Goal: Task Accomplishment & Management: Use online tool/utility

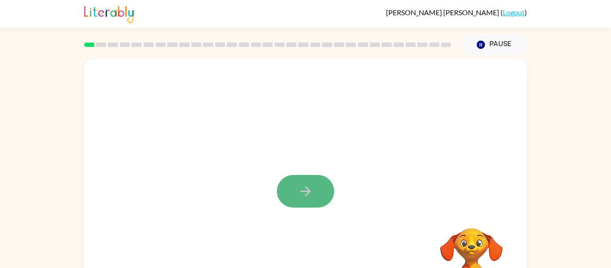
click at [315, 195] on button "button" at bounding box center [305, 191] width 57 height 33
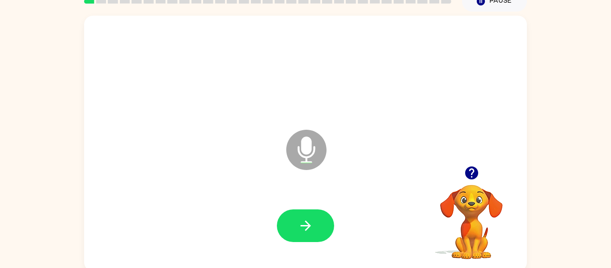
scroll to position [43, 0]
click at [319, 235] on button "button" at bounding box center [305, 226] width 57 height 33
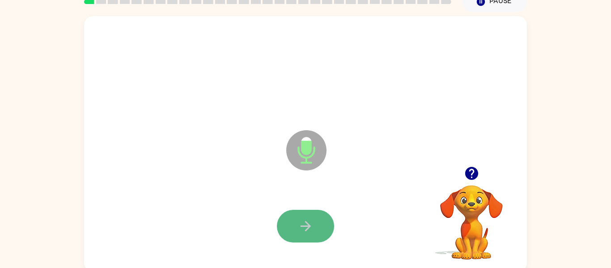
click at [319, 235] on button "button" at bounding box center [305, 226] width 57 height 33
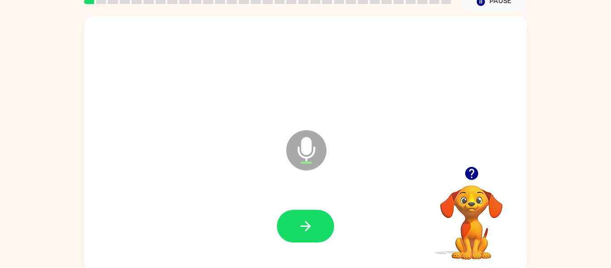
click at [281, 196] on div at bounding box center [305, 226] width 425 height 73
click at [307, 230] on icon "button" at bounding box center [306, 226] width 16 height 16
click at [468, 169] on icon "button" at bounding box center [471, 173] width 13 height 13
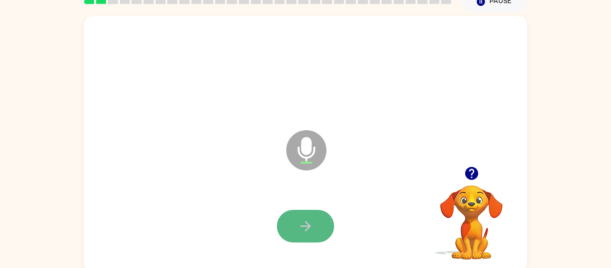
click at [307, 222] on icon "button" at bounding box center [306, 226] width 16 height 16
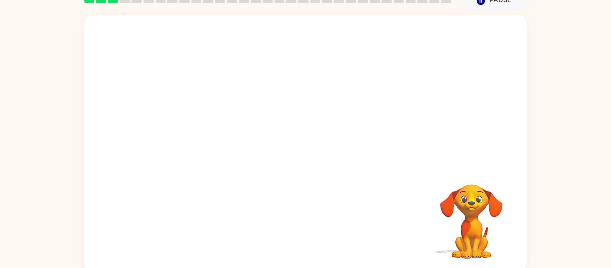
scroll to position [45, 0]
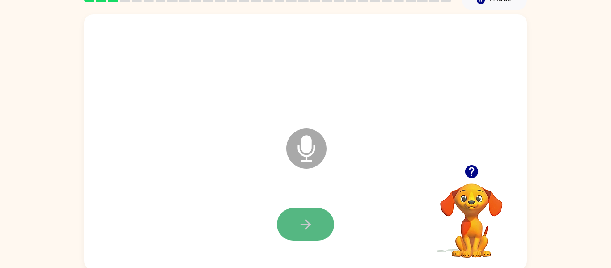
click at [285, 223] on button "button" at bounding box center [305, 224] width 57 height 33
click at [288, 223] on button "button" at bounding box center [305, 224] width 57 height 33
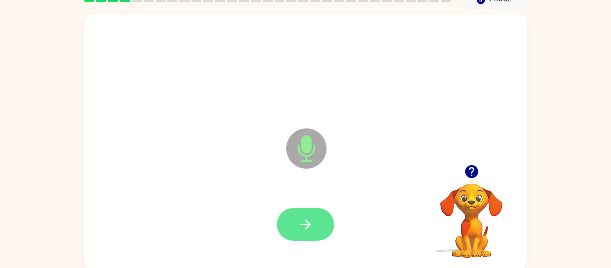
click at [298, 228] on icon "button" at bounding box center [306, 225] width 16 height 16
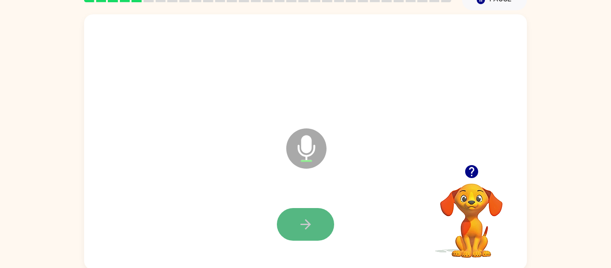
click at [298, 235] on button "button" at bounding box center [305, 224] width 57 height 33
click at [307, 227] on icon "button" at bounding box center [305, 224] width 10 height 10
click at [296, 231] on button "button" at bounding box center [305, 224] width 57 height 33
click at [296, 233] on button "button" at bounding box center [305, 224] width 57 height 33
click at [328, 226] on button "button" at bounding box center [305, 224] width 57 height 33
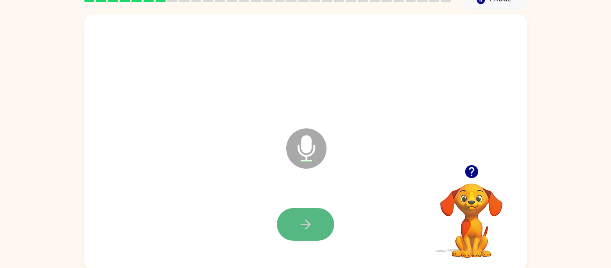
click at [297, 223] on button "button" at bounding box center [305, 224] width 57 height 33
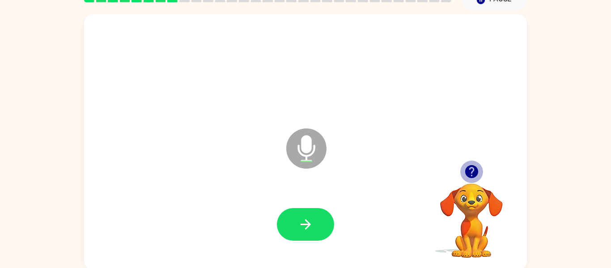
click at [469, 170] on icon "button" at bounding box center [471, 171] width 13 height 13
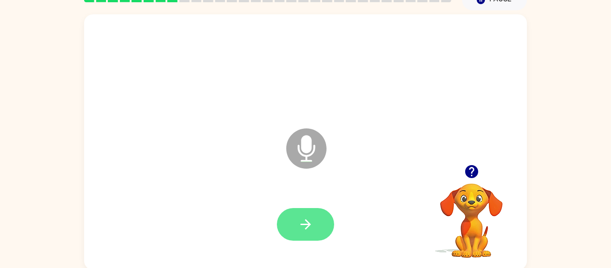
click at [314, 229] on button "button" at bounding box center [305, 224] width 57 height 33
click at [307, 230] on icon "button" at bounding box center [306, 225] width 16 height 16
click at [322, 230] on button "button" at bounding box center [305, 224] width 57 height 33
click at [301, 222] on icon "button" at bounding box center [306, 225] width 16 height 16
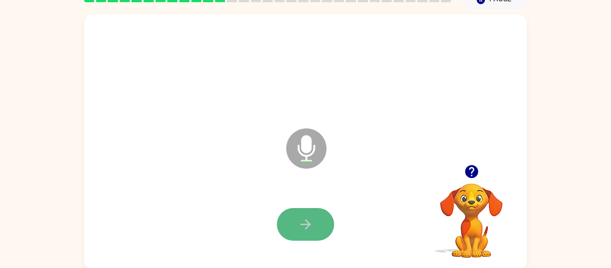
click at [312, 231] on icon "button" at bounding box center [306, 225] width 16 height 16
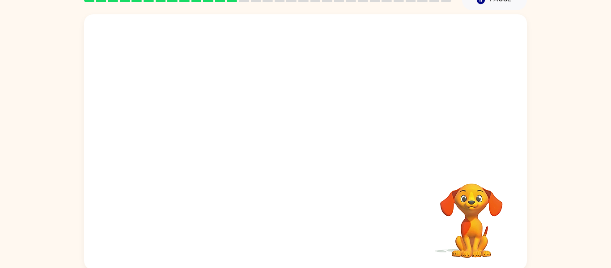
click at [316, 232] on div "Your browser must support playing .mp4 files to use Literably. Please try using…" at bounding box center [305, 141] width 443 height 255
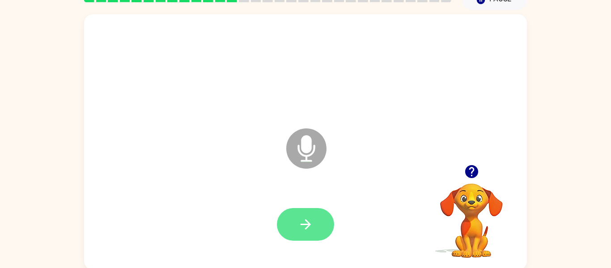
click at [296, 232] on button "button" at bounding box center [305, 224] width 57 height 33
click at [303, 231] on icon "button" at bounding box center [306, 225] width 16 height 16
click at [310, 233] on button "button" at bounding box center [305, 224] width 57 height 33
click at [309, 237] on button "button" at bounding box center [305, 224] width 57 height 33
click at [311, 224] on icon "button" at bounding box center [306, 225] width 16 height 16
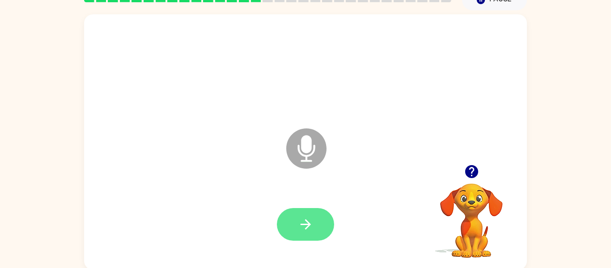
click at [311, 224] on icon "button" at bounding box center [306, 225] width 16 height 16
click at [315, 234] on button "button" at bounding box center [305, 224] width 57 height 33
click at [325, 230] on button "button" at bounding box center [305, 224] width 57 height 33
click at [319, 228] on button "button" at bounding box center [305, 224] width 57 height 33
click at [320, 229] on button "button" at bounding box center [305, 224] width 57 height 33
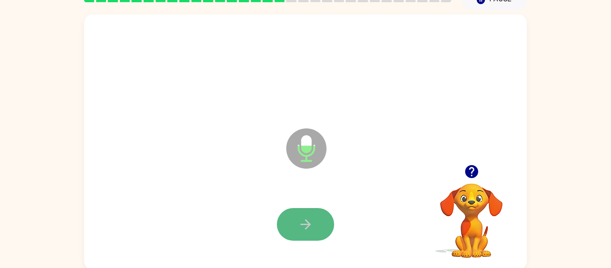
click at [321, 232] on button "button" at bounding box center [305, 224] width 57 height 33
click at [309, 227] on icon "button" at bounding box center [306, 225] width 16 height 16
click at [305, 219] on icon "button" at bounding box center [306, 225] width 16 height 16
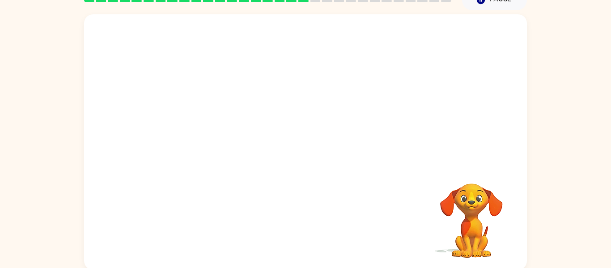
scroll to position [0, 0]
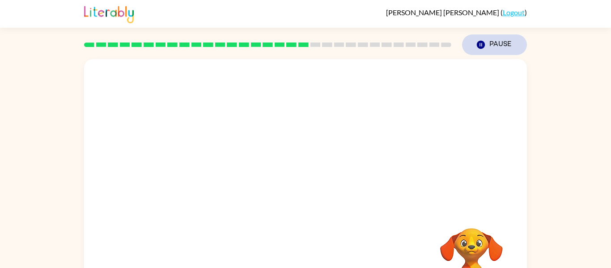
click at [499, 41] on button "Pause Pause" at bounding box center [494, 44] width 65 height 21
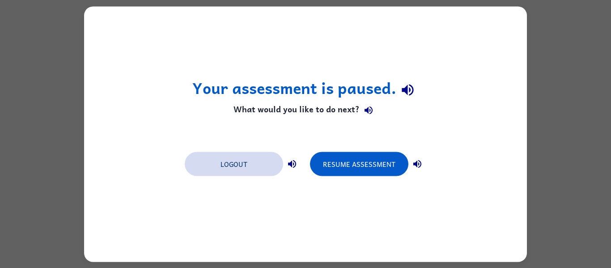
click at [221, 163] on button "Logout" at bounding box center [234, 164] width 98 height 24
